Goal: Task Accomplishment & Management: Complete application form

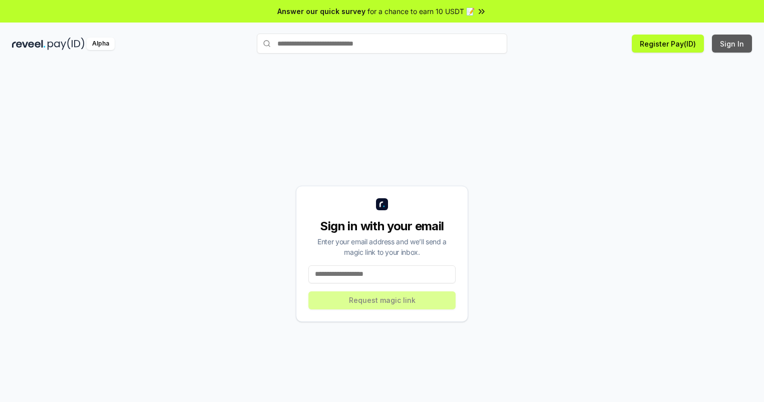
click at [733, 44] on button "Sign In" at bounding box center [732, 44] width 40 height 18
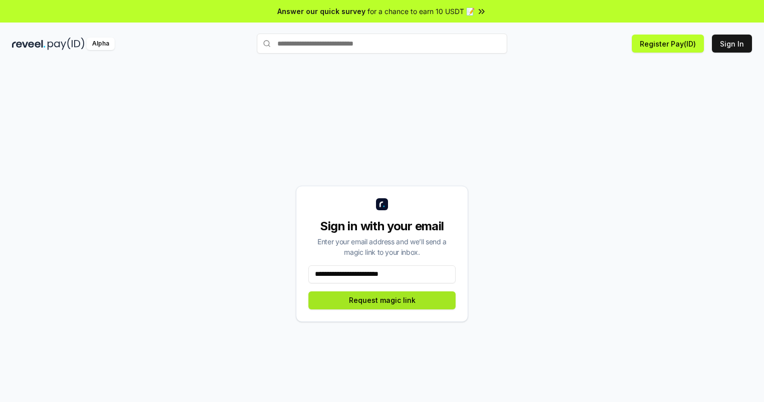
type input "**********"
click at [382, 300] on button "Request magic link" at bounding box center [382, 301] width 147 height 18
